Goal: Navigation & Orientation: Find specific page/section

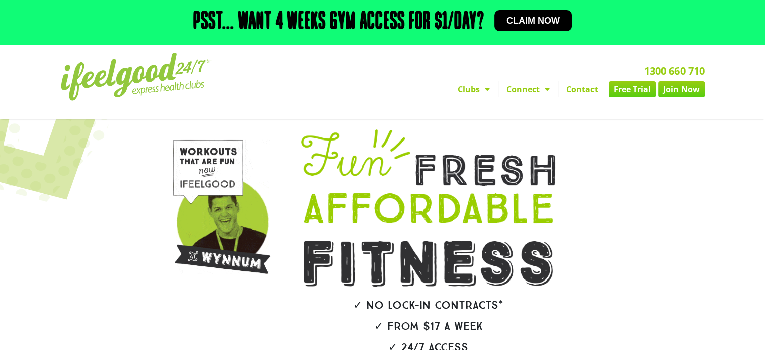
click at [489, 89] on span "Menu" at bounding box center [485, 89] width 10 height 18
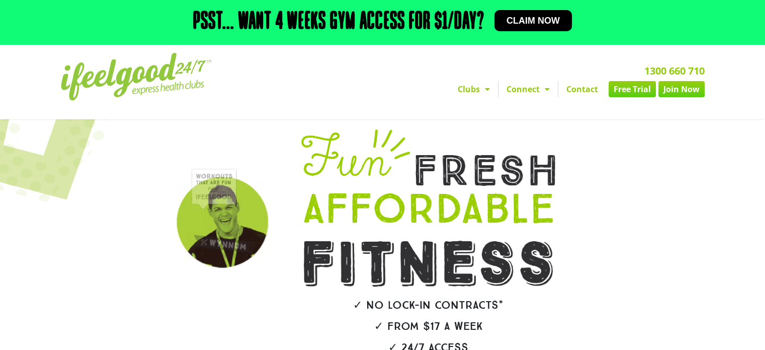
click at [489, 89] on span "Menu" at bounding box center [485, 89] width 10 height 18
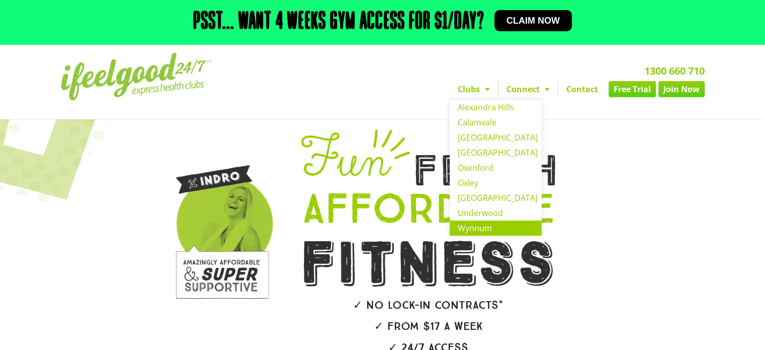
click at [481, 225] on link "Wynnum" at bounding box center [496, 227] width 92 height 15
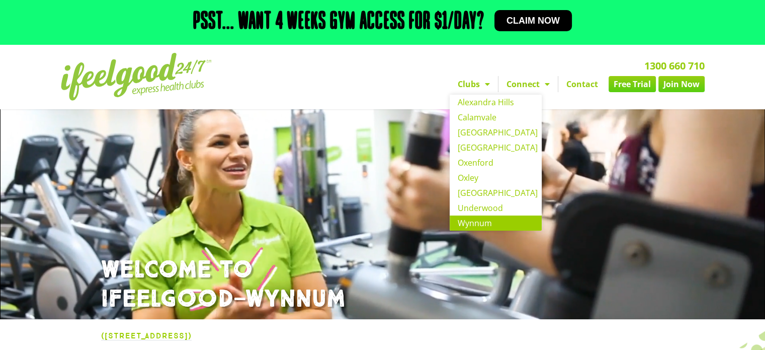
click at [487, 82] on span "Menu" at bounding box center [485, 84] width 10 height 18
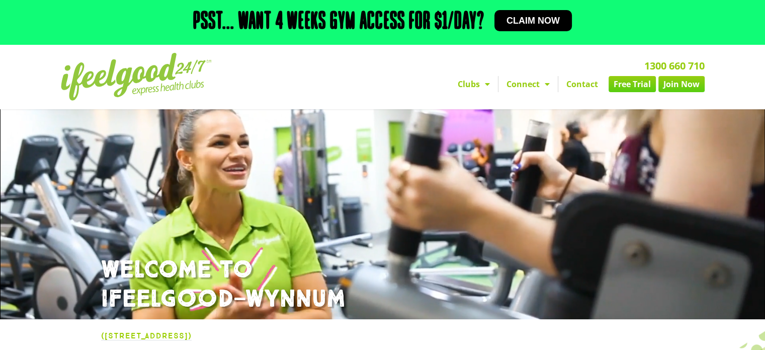
click at [487, 82] on span "Menu" at bounding box center [485, 84] width 10 height 18
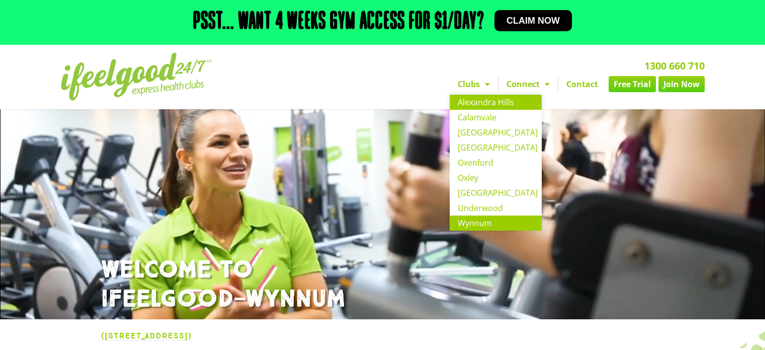
click at [487, 102] on link "Alexandra Hills" at bounding box center [496, 102] width 92 height 15
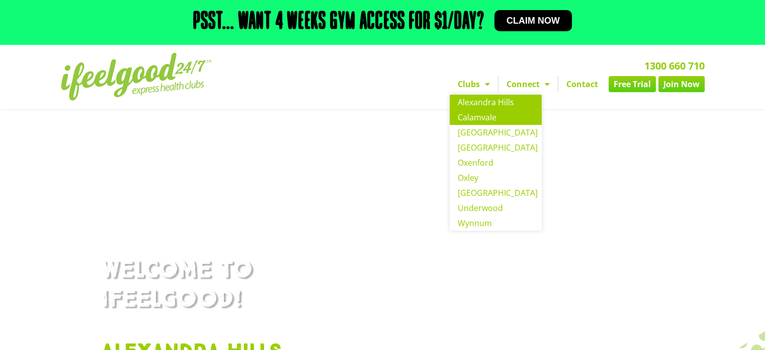
click at [484, 118] on link "Calamvale" at bounding box center [496, 117] width 92 height 15
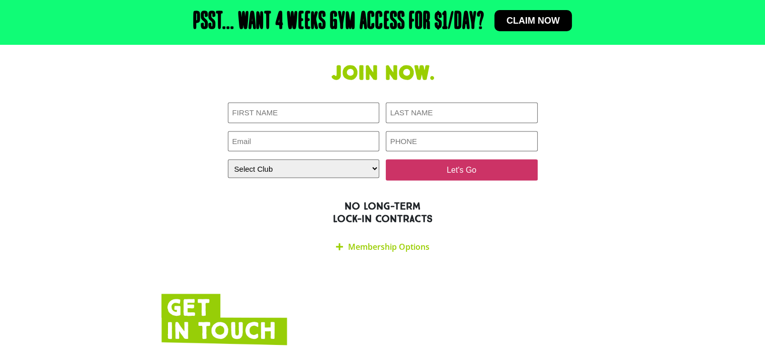
scroll to position [1711, 0]
